Goal: Task Accomplishment & Management: Complete application form

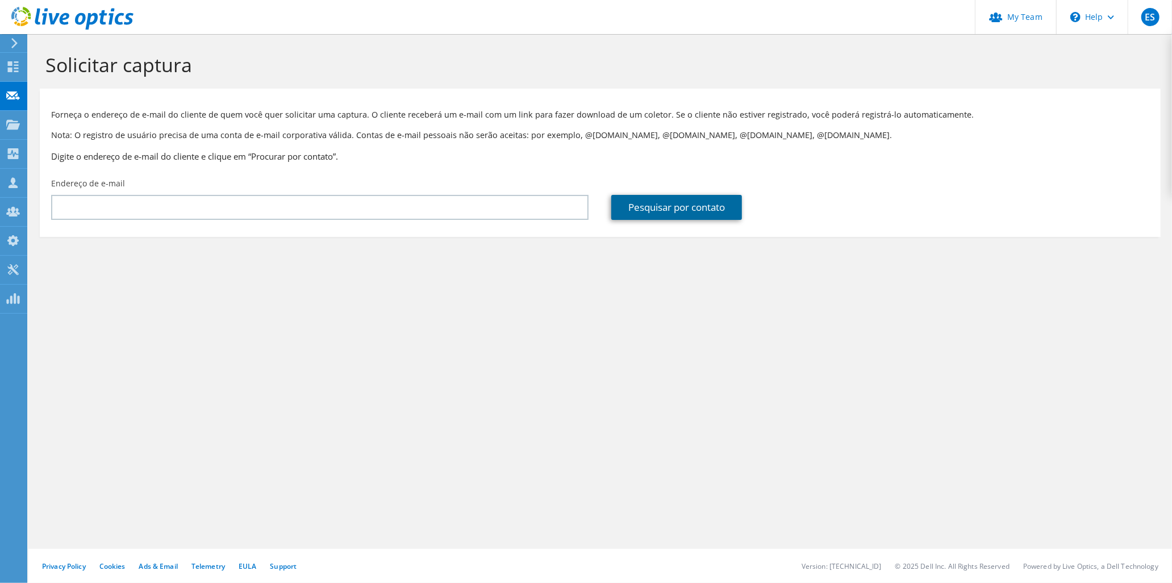
click at [686, 216] on link "Pesquisar por contato" at bounding box center [676, 207] width 131 height 25
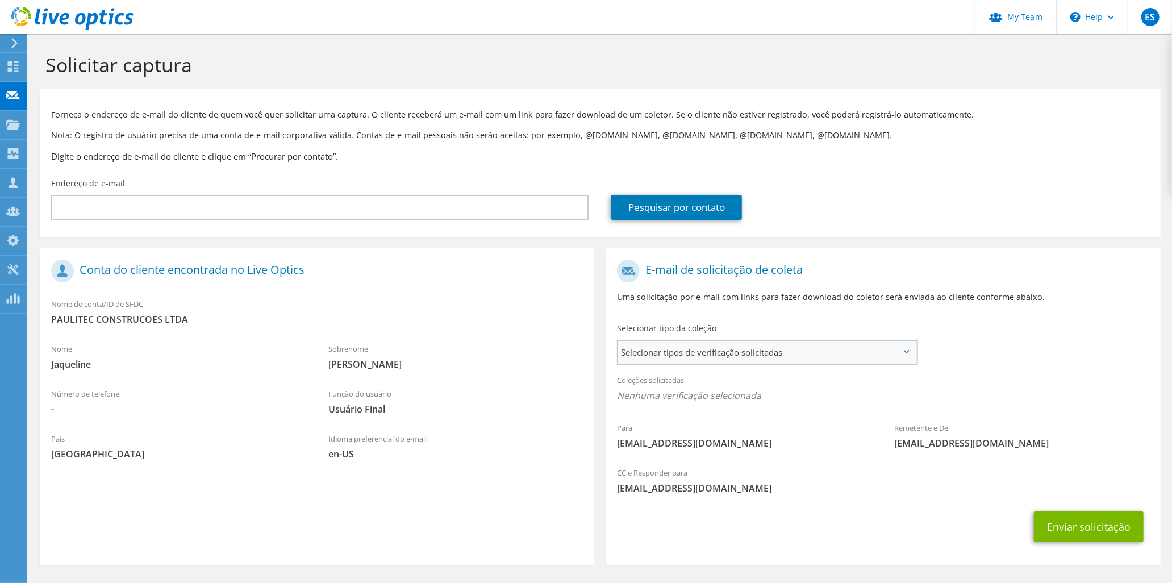
click at [685, 356] on span "Selecionar tipos de verificação solicitadas" at bounding box center [767, 352] width 298 height 23
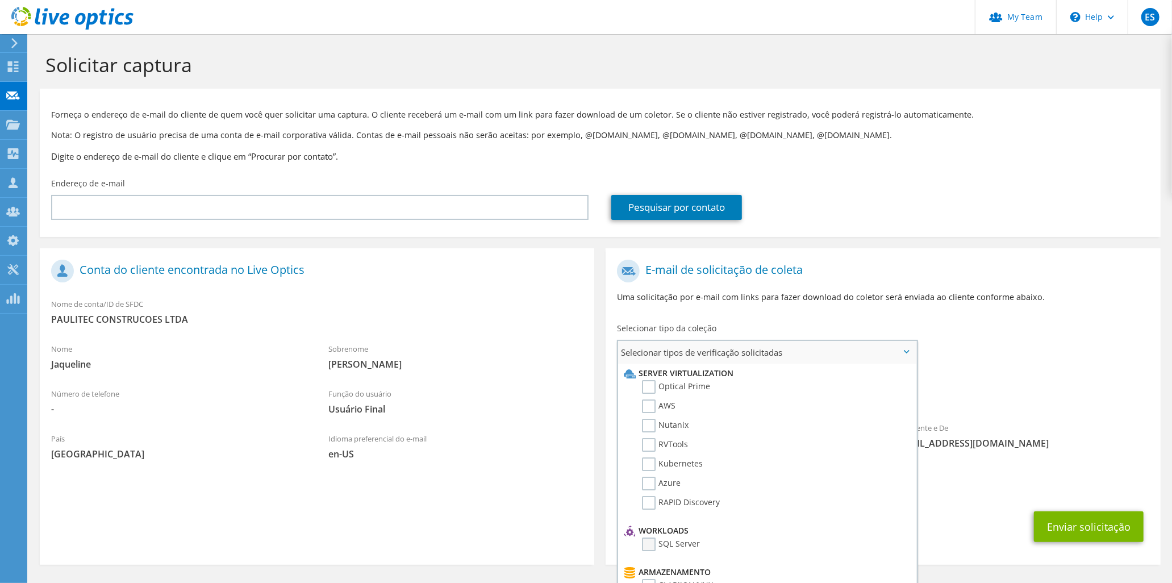
click at [652, 537] on label "SQL Server" at bounding box center [671, 544] width 58 height 14
click at [0, 0] on input "SQL Server" at bounding box center [0, 0] width 0 height 0
click at [1114, 532] on button "Enviar solicitação" at bounding box center [1089, 530] width 110 height 31
